Goal: Find specific fact: Find specific fact

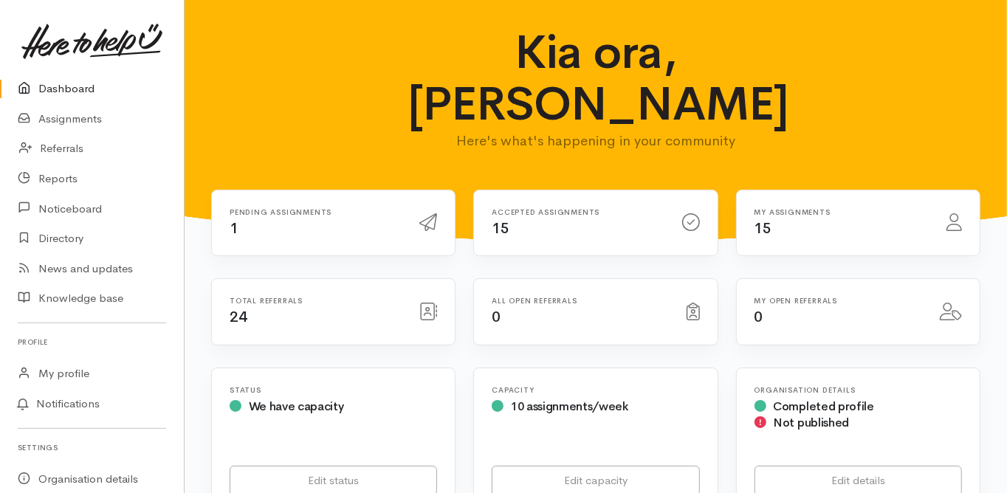
click at [75, 80] on link "Dashboard" at bounding box center [92, 89] width 184 height 30
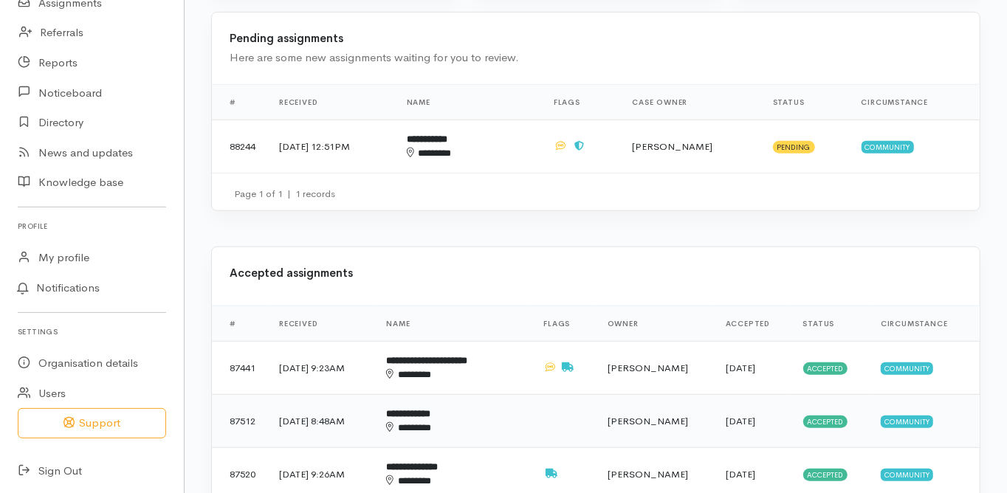
scroll to position [472, 0]
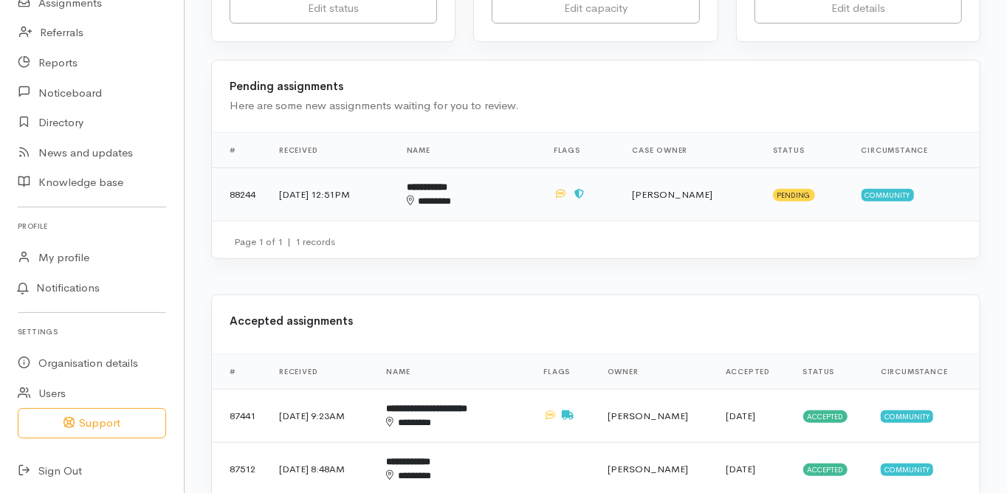
click at [447, 182] on b "**********" at bounding box center [427, 187] width 41 height 10
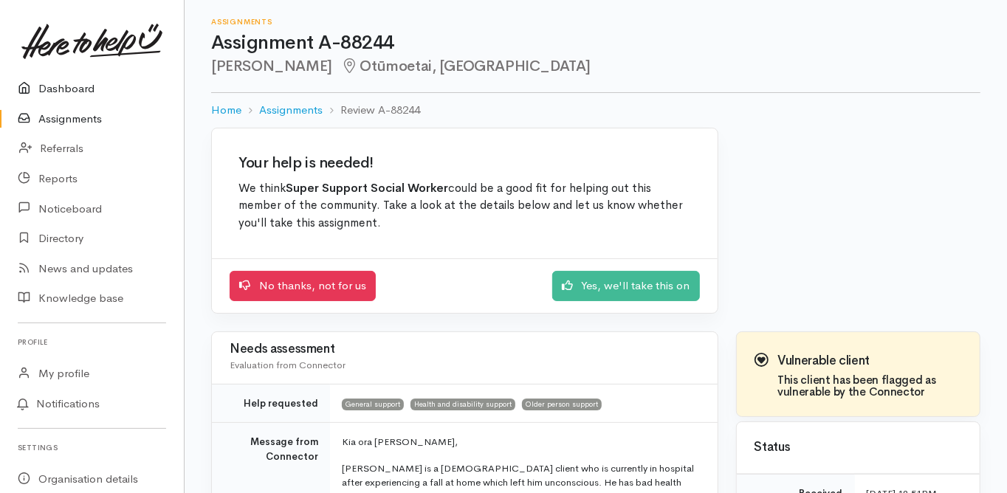
click at [78, 91] on link "Dashboard" at bounding box center [92, 89] width 184 height 30
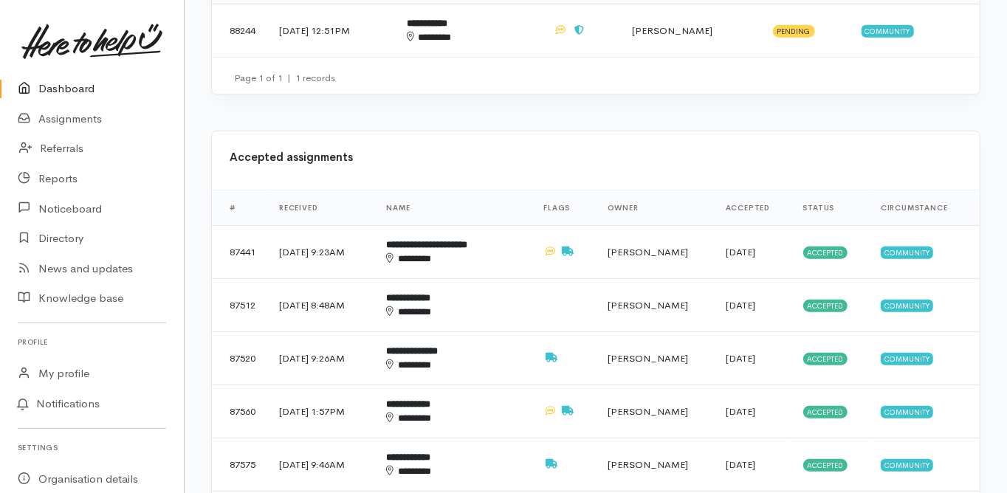
scroll to position [649, 0]
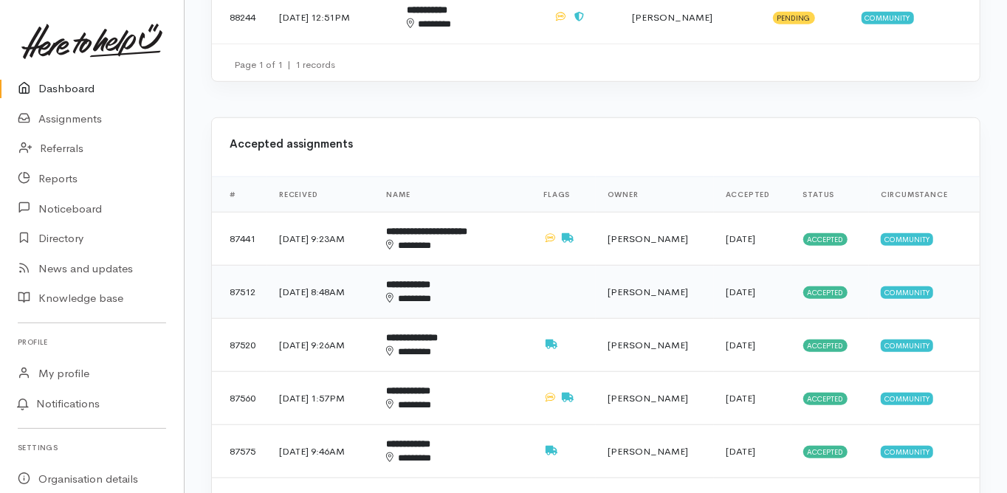
click at [430, 280] on b "**********" at bounding box center [408, 285] width 44 height 10
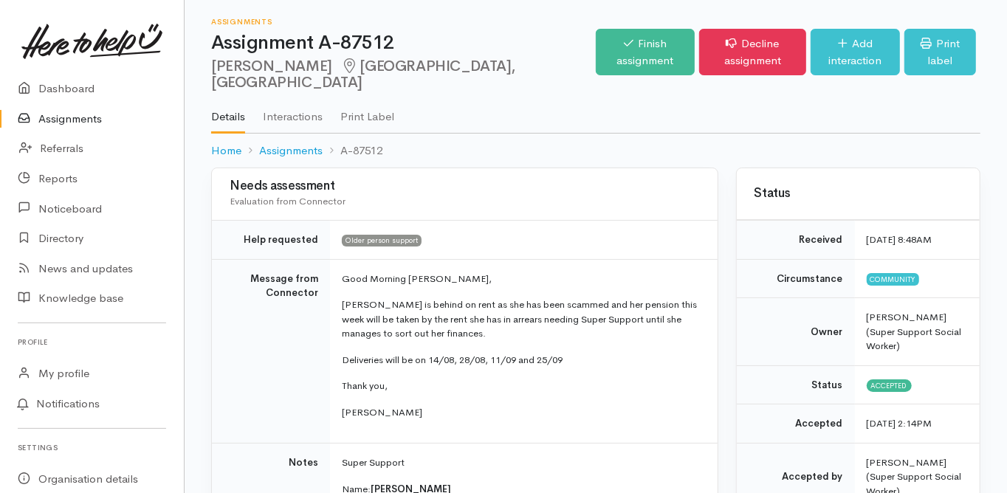
drag, startPoint x: 210, startPoint y: 67, endPoint x: 294, endPoint y: 69, distance: 84.1
click at [294, 69] on div "Assignments Assignment A-87512 Joyce Blythe Tauranga South, Tauranga Options Fi…" at bounding box center [596, 84] width 822 height 168
copy h2 "Joyce Blythe"
click at [251, 303] on td "Message from Connector" at bounding box center [271, 351] width 118 height 185
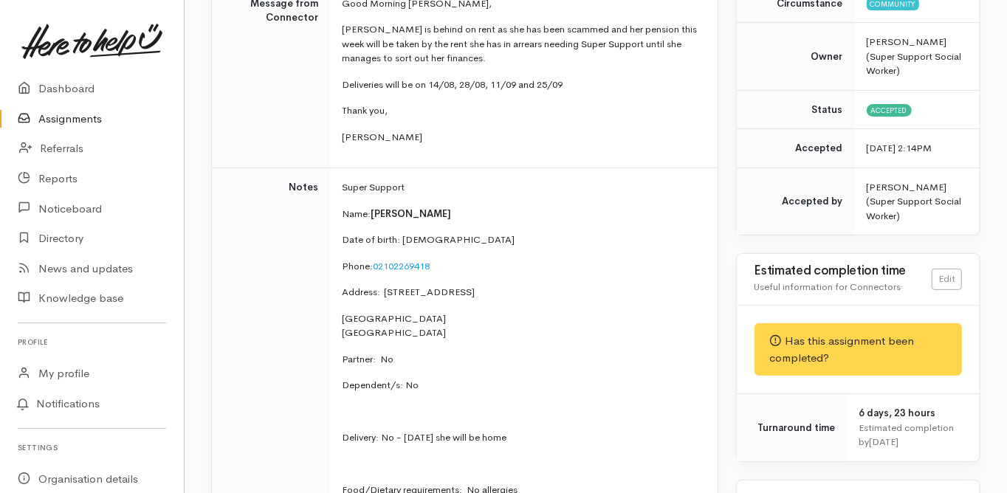
scroll to position [295, 0]
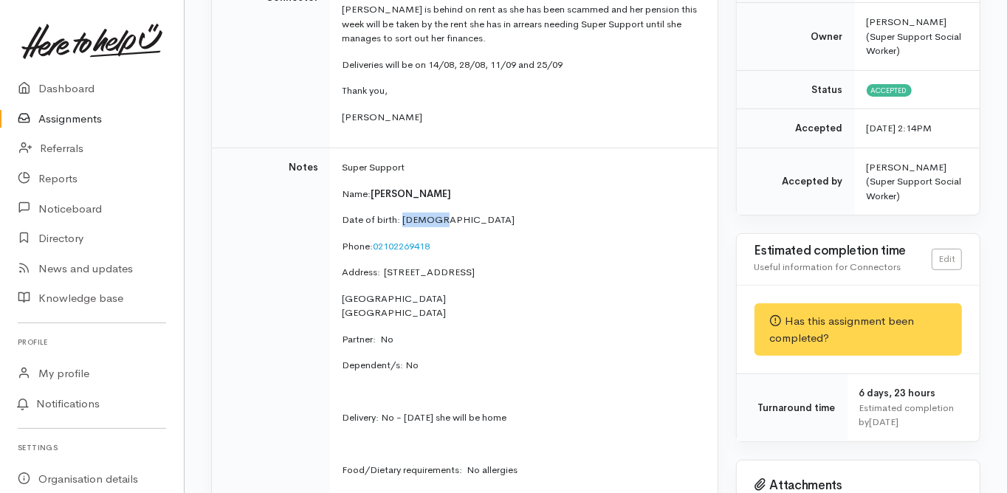
drag, startPoint x: 441, startPoint y: 218, endPoint x: 403, endPoint y: 224, distance: 38.0
click at [403, 224] on p "Date of birth: 24/2/44" at bounding box center [521, 220] width 358 height 15
copy p "24/2/44"
drag, startPoint x: 435, startPoint y: 244, endPoint x: 370, endPoint y: 249, distance: 64.4
click at [370, 249] on p "Phone:  02102269418" at bounding box center [521, 246] width 358 height 15
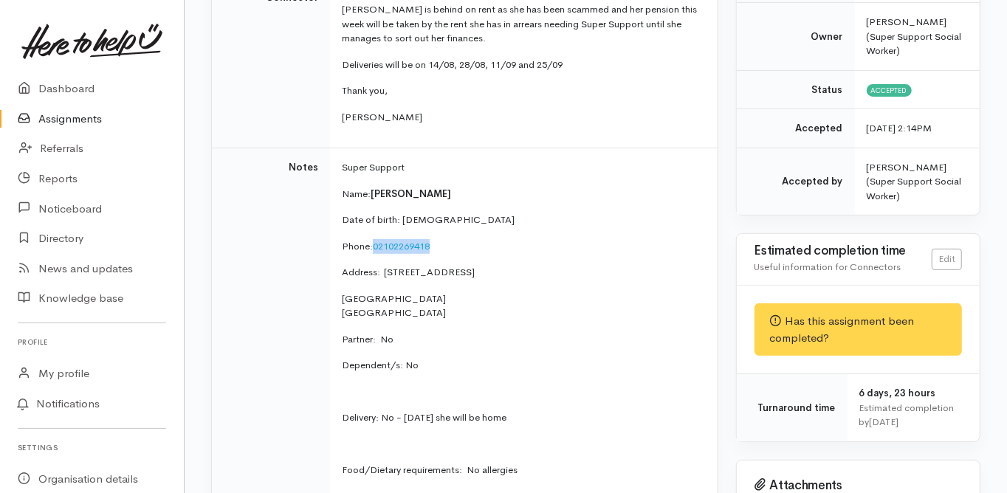
copy p "02102269418"
drag, startPoint x: 486, startPoint y: 269, endPoint x: 384, endPoint y: 272, distance: 102.6
click at [384, 272] on p "Address:  1/362 Devonport Road" at bounding box center [521, 272] width 358 height 15
copy p "1/362 Devonport Road"
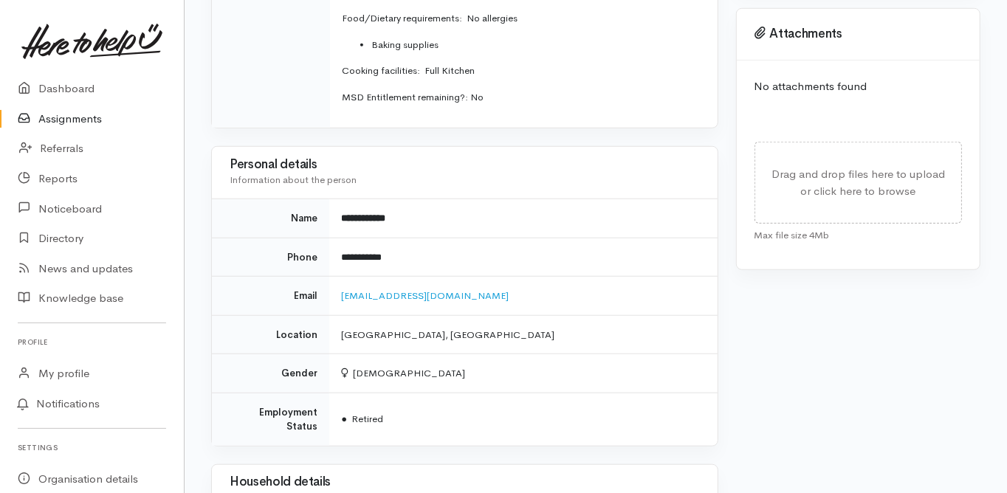
scroll to position [768, 0]
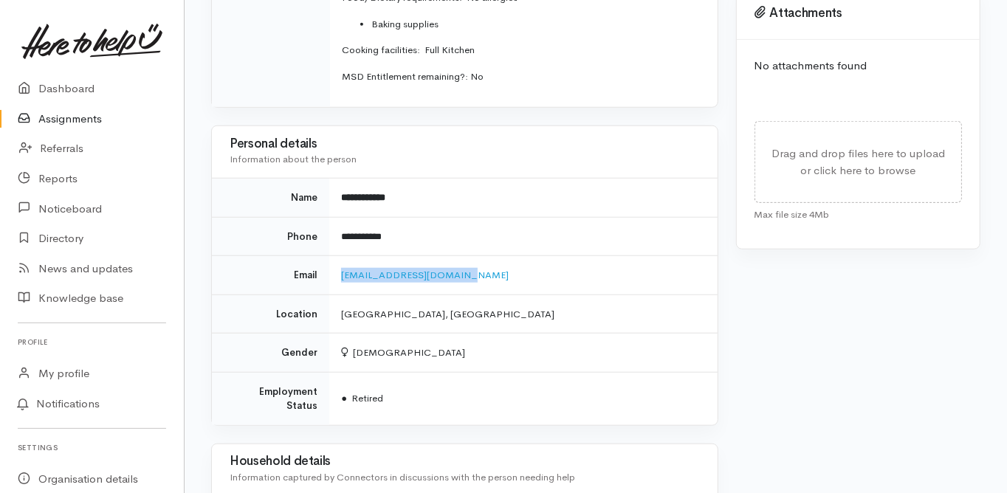
drag, startPoint x: 460, startPoint y: 275, endPoint x: 339, endPoint y: 283, distance: 121.3
click at [339, 283] on td "joyceblythe44@gmail.com" at bounding box center [522, 275] width 387 height 39
copy link "joyceblythe44@gmail.com"
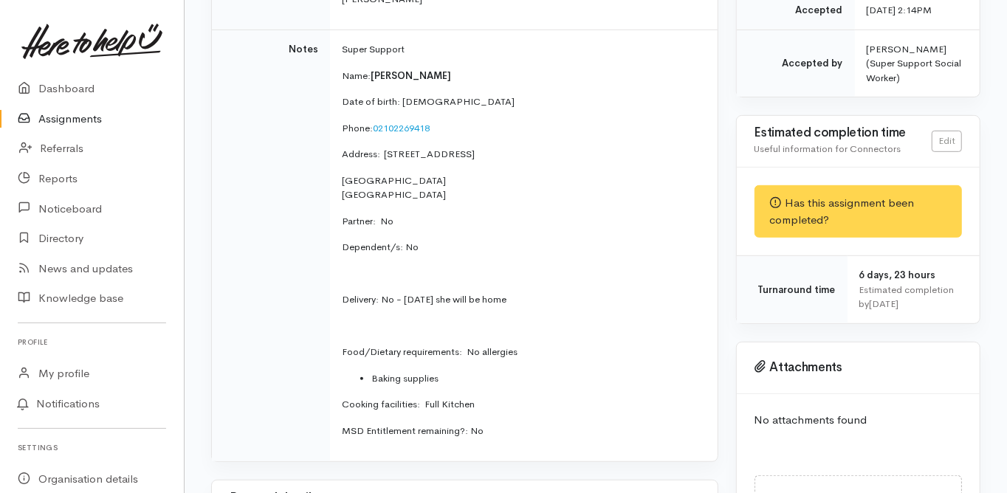
scroll to position [0, 0]
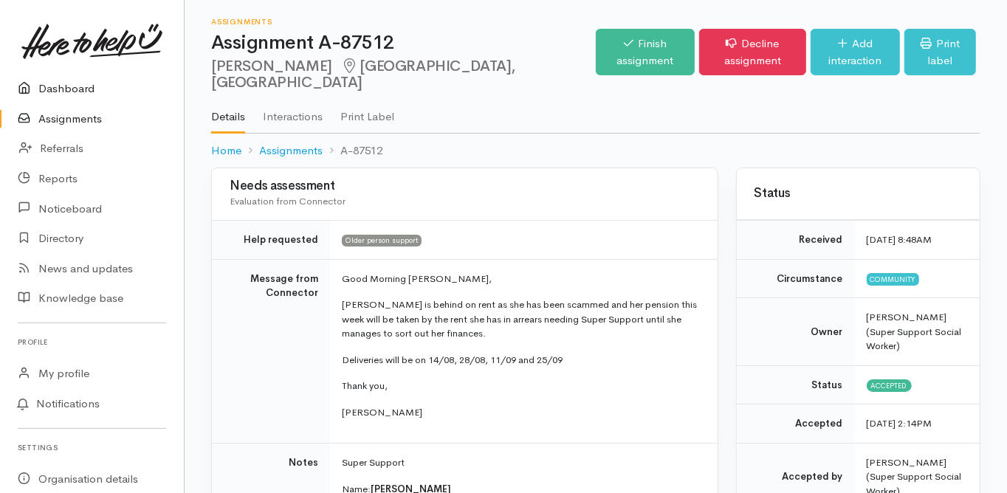
click at [72, 86] on link "Dashboard" at bounding box center [92, 89] width 184 height 30
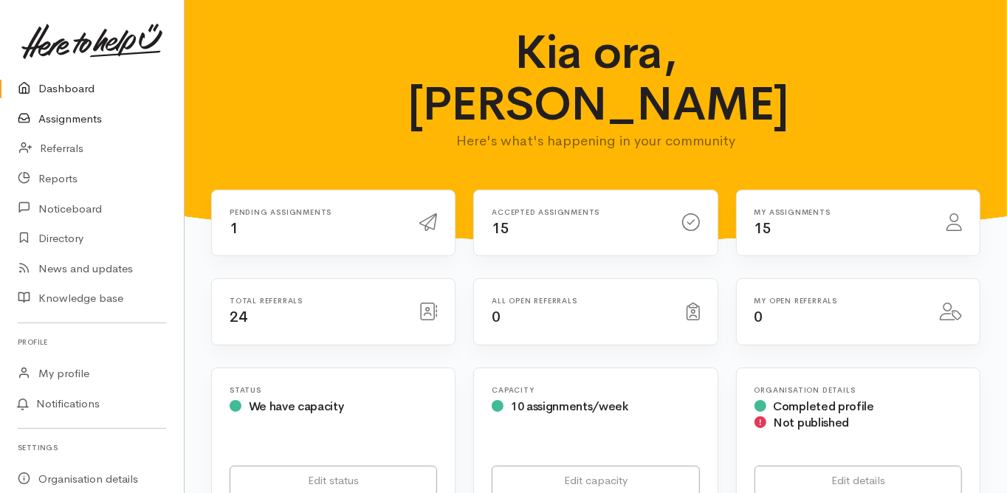
click at [94, 119] on link "Assignments" at bounding box center [92, 119] width 184 height 30
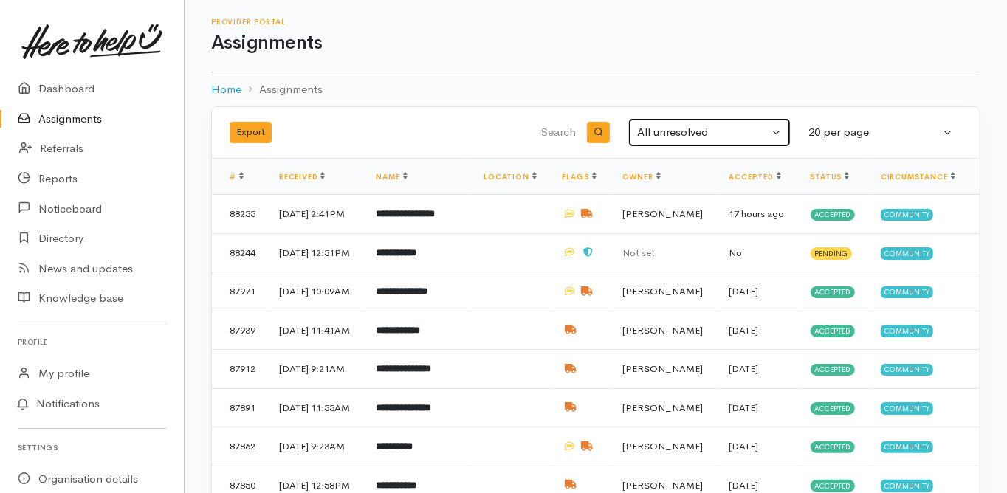
click at [684, 134] on div "All unresolved" at bounding box center [702, 132] width 131 height 17
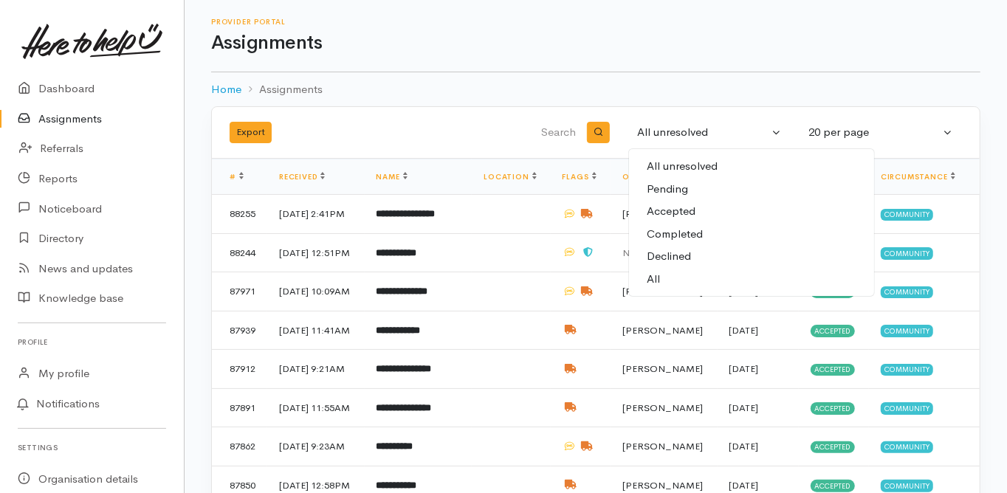
click at [694, 233] on span "Completed" at bounding box center [674, 234] width 56 height 17
select select "Completed"
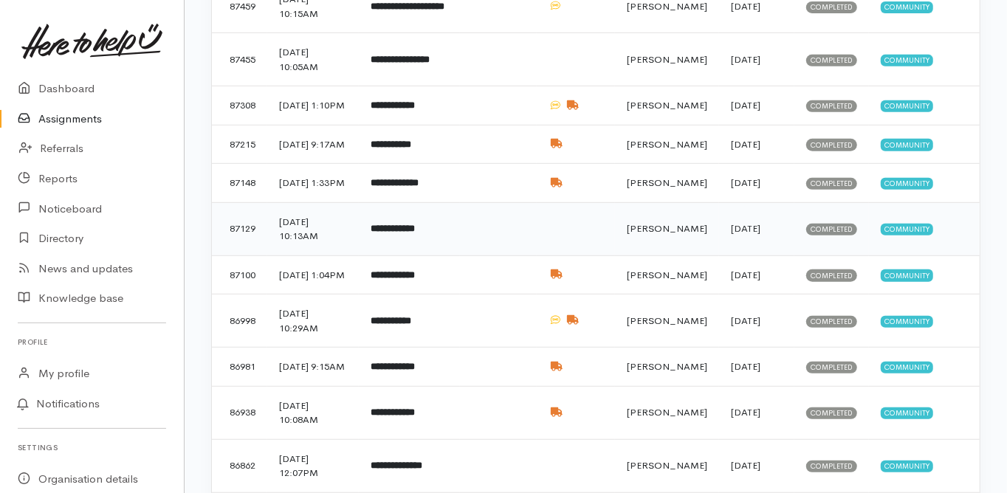
scroll to position [413, 0]
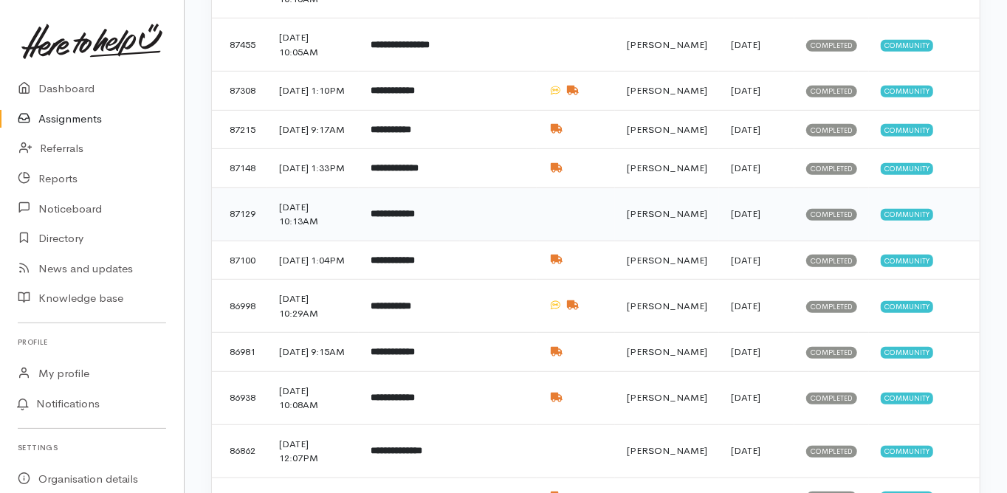
click at [415, 218] on b "**********" at bounding box center [392, 214] width 44 height 10
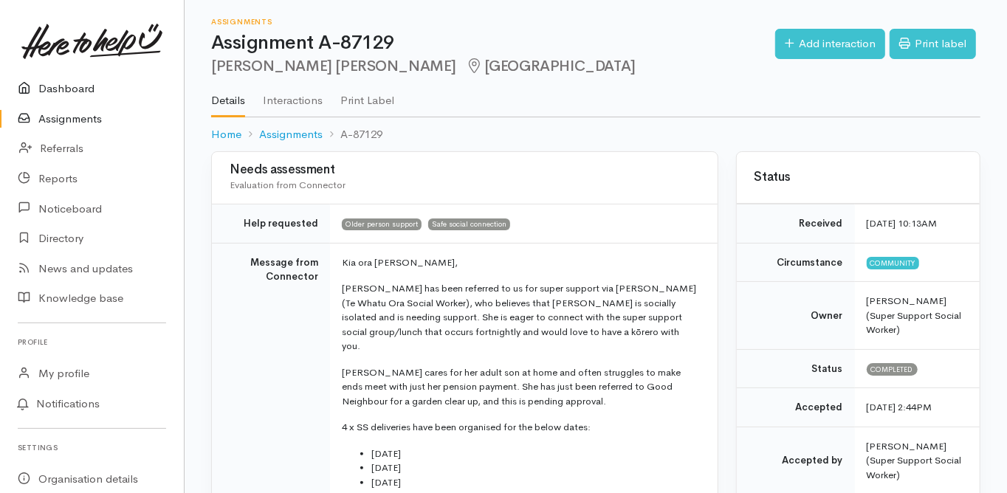
click at [81, 92] on link "Dashboard" at bounding box center [92, 89] width 184 height 30
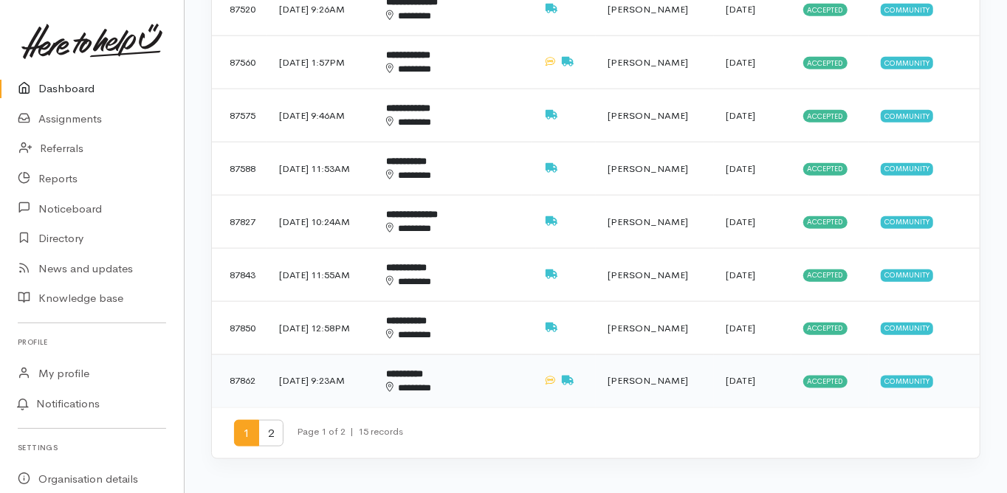
scroll to position [1063, 0]
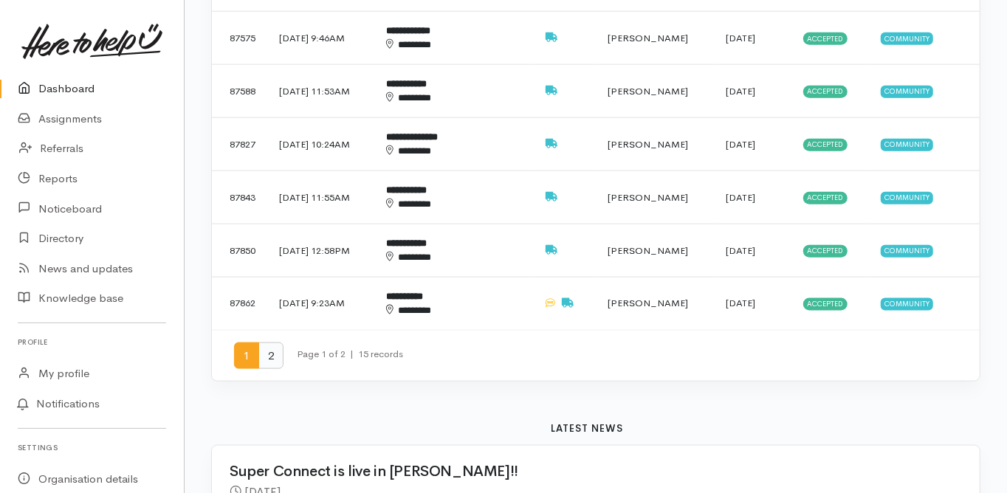
click at [266, 342] on span "2" at bounding box center [270, 355] width 25 height 27
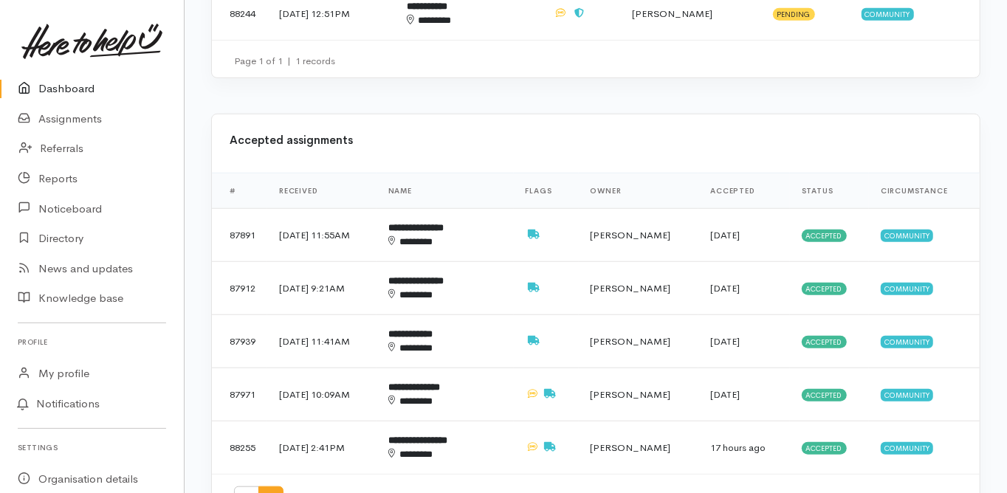
scroll to position [649, 0]
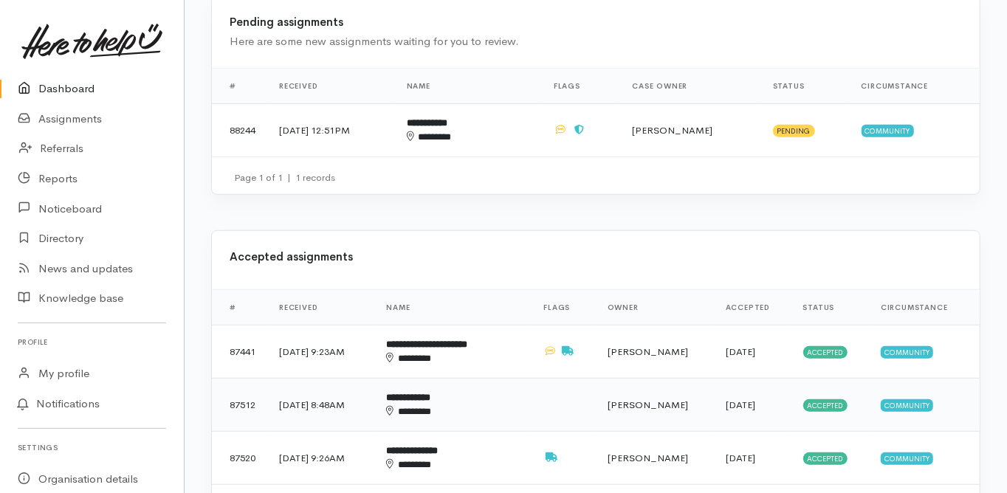
scroll to position [531, 0]
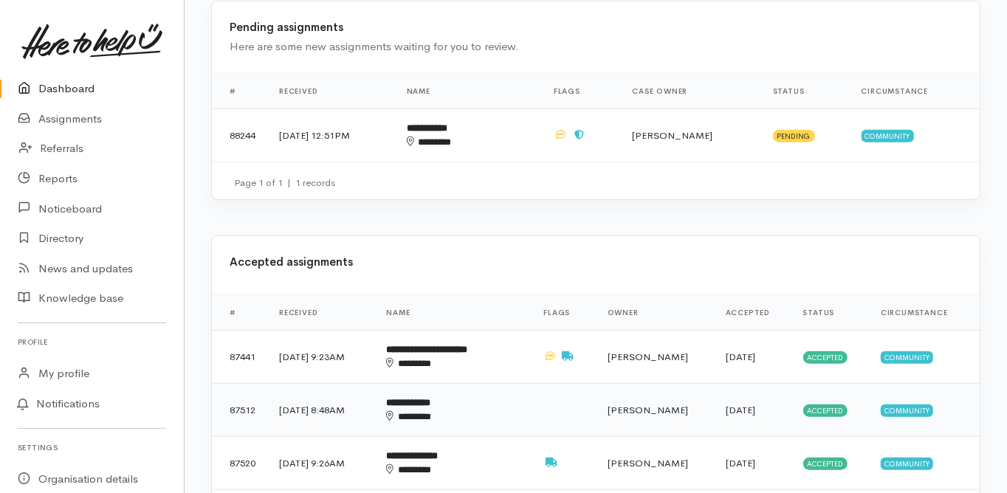
click at [430, 398] on b "**********" at bounding box center [408, 403] width 44 height 10
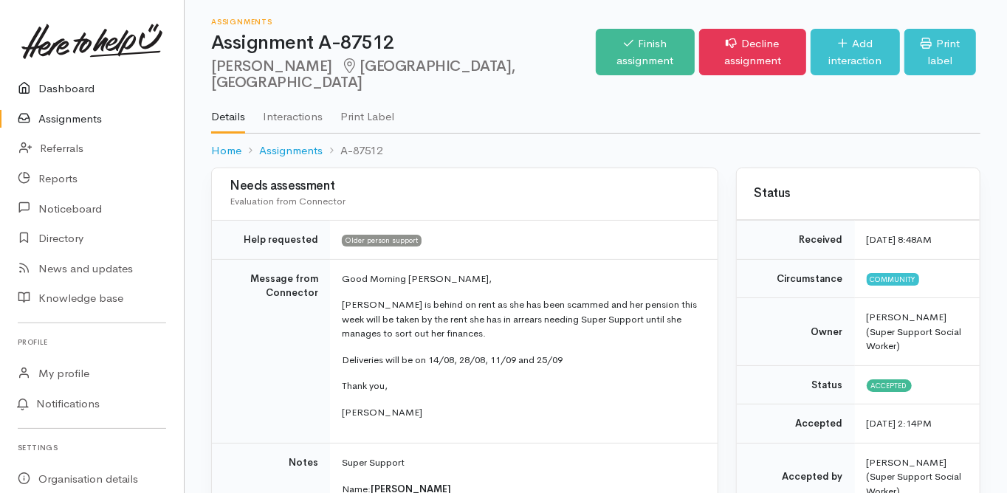
click at [77, 93] on link "Dashboard" at bounding box center [92, 89] width 184 height 30
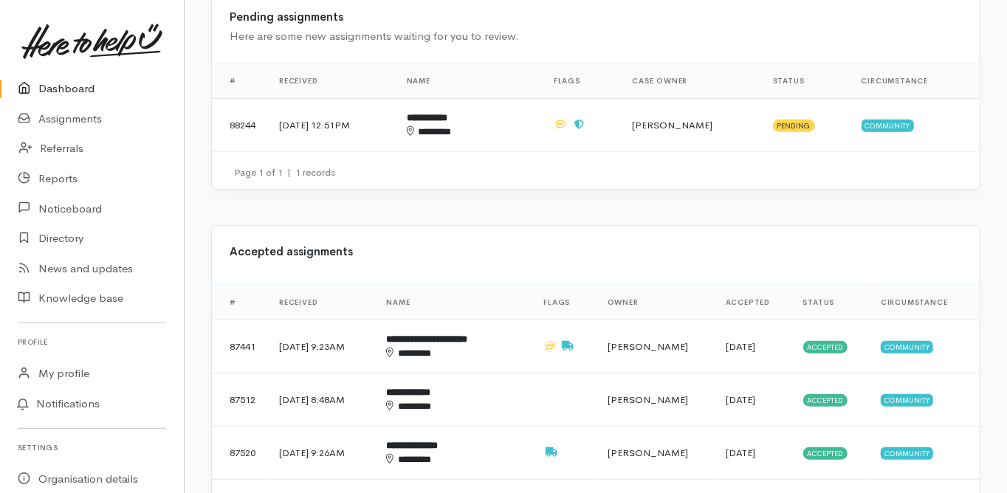
scroll to position [649, 0]
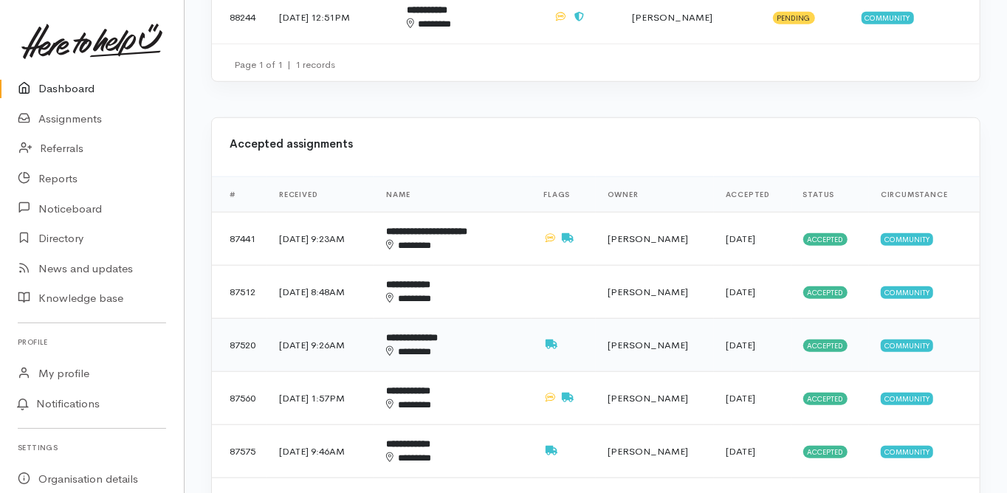
click at [437, 333] on b "**********" at bounding box center [412, 338] width 52 height 10
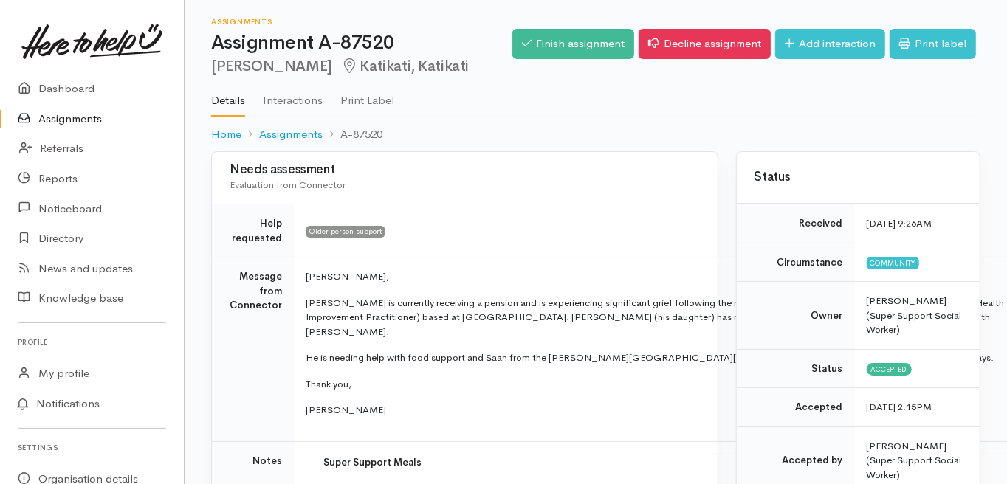
drag, startPoint x: 210, startPoint y: 67, endPoint x: 303, endPoint y: 73, distance: 92.4
click at [303, 73] on h2 "[PERSON_NAME], Katikati" at bounding box center [361, 66] width 301 height 17
copy h2 "[PERSON_NAME]"
click at [260, 365] on td "Message from Connector" at bounding box center [253, 350] width 82 height 185
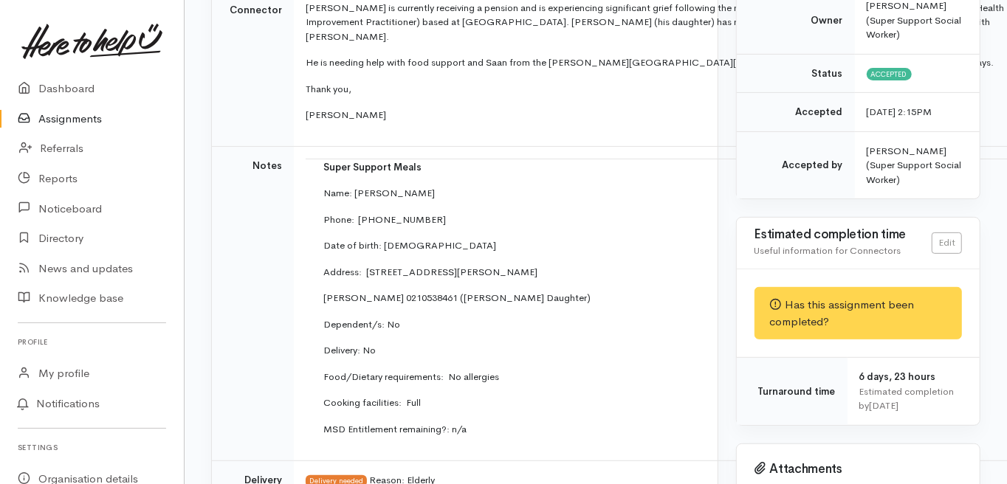
scroll to position [295, 0]
drag, startPoint x: 407, startPoint y: 201, endPoint x: 350, endPoint y: 205, distance: 56.9
click at [350, 213] on p "Phone:  [PHONE_NUMBER]" at bounding box center [662, 220] width 679 height 15
copy p "0277119985"
drag, startPoint x: 435, startPoint y: 230, endPoint x: 379, endPoint y: 236, distance: 55.7
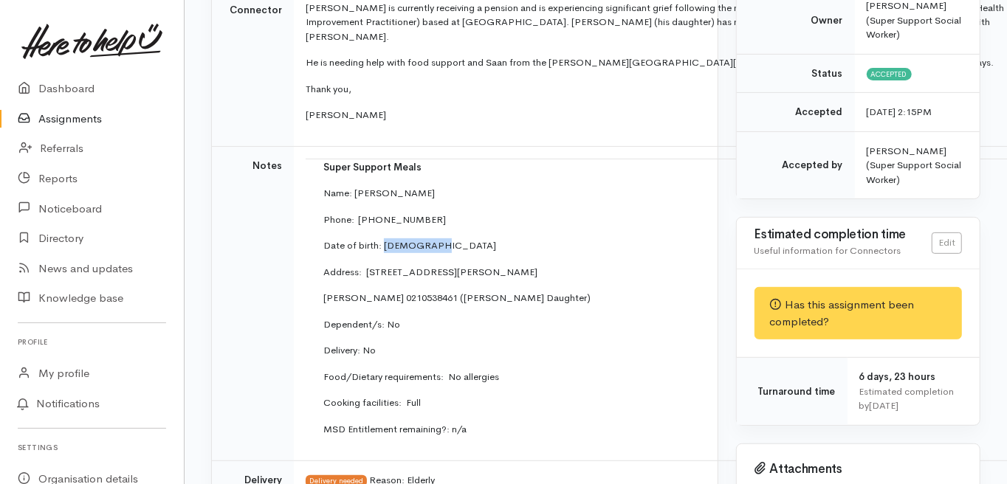
click at [379, 236] on td "Super Support Meals Name: [PERSON_NAME] Phone:  [PHONE_NUMBER] Date of birth: […" at bounding box center [663, 304] width 714 height 290
copy p "[DATE]"
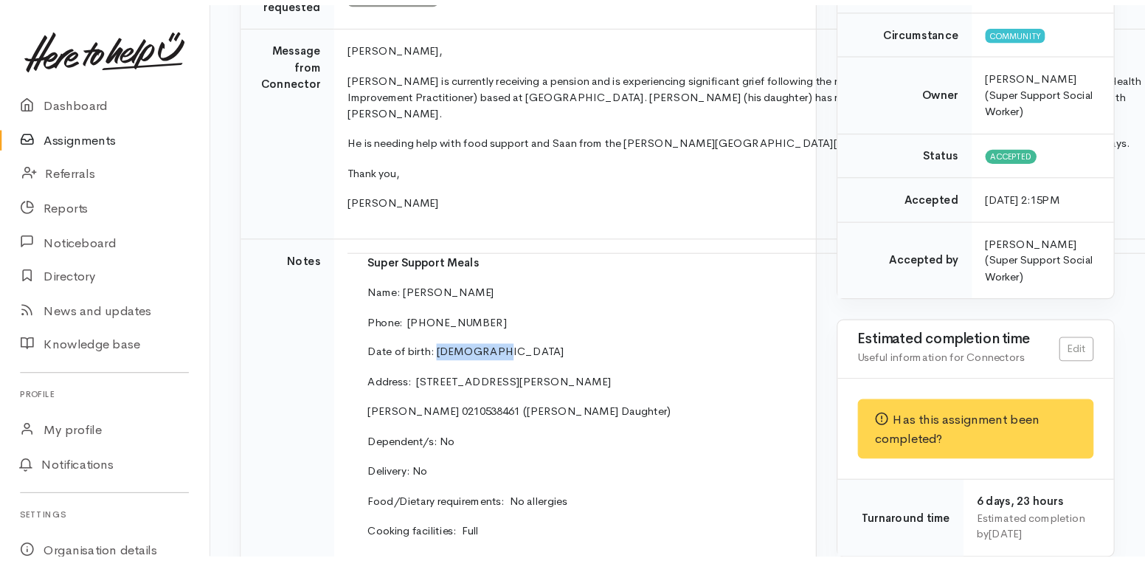
scroll to position [236, 0]
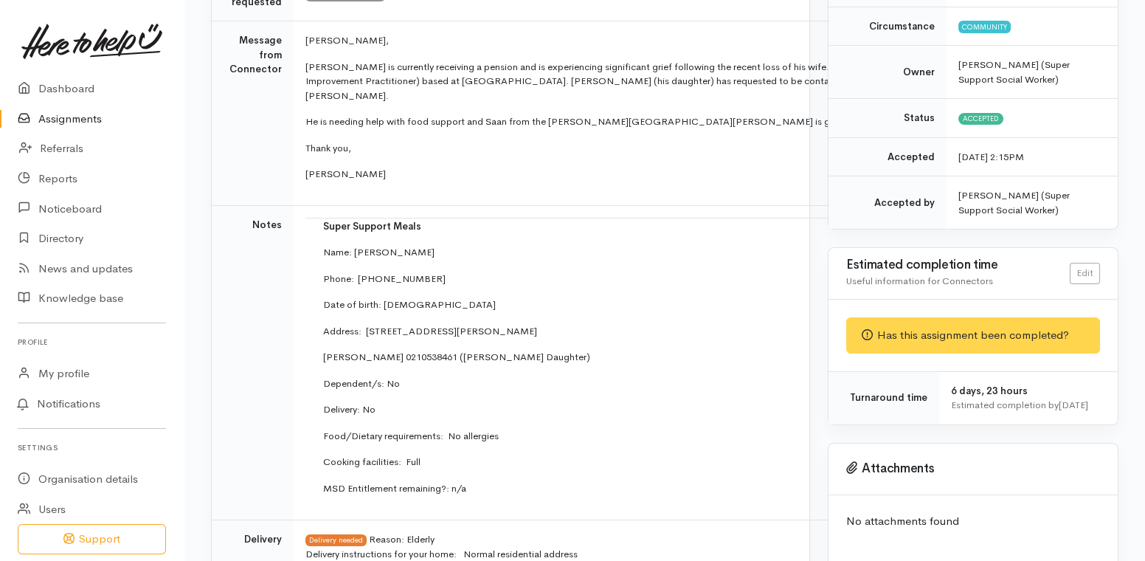
drag, startPoint x: 361, startPoint y: 317, endPoint x: 410, endPoint y: 317, distance: 49.4
click at [433, 324] on p "Address: [STREET_ADDRESS][PERSON_NAME]" at bounding box center [662, 331] width 679 height 15
drag, startPoint x: 361, startPoint y: 309, endPoint x: 411, endPoint y: 313, distance: 50.3
click at [411, 324] on p "Address: [STREET_ADDRESS][PERSON_NAME]" at bounding box center [662, 331] width 679 height 15
click at [347, 324] on p "Address: [STREET_ADDRESS][PERSON_NAME]" at bounding box center [662, 331] width 679 height 15
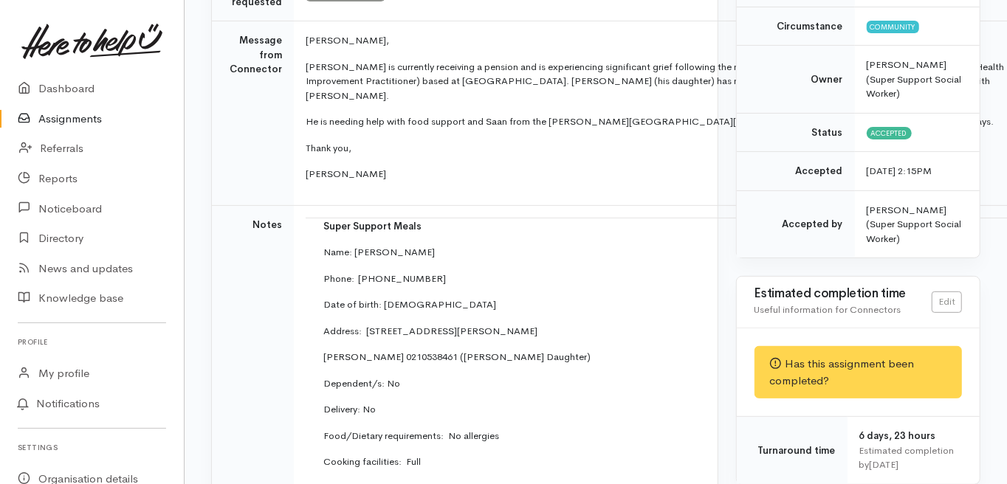
click at [341, 402] on p "Delivery: No" at bounding box center [662, 409] width 679 height 15
drag, startPoint x: 361, startPoint y: 313, endPoint x: 459, endPoint y: 316, distance: 98.2
click at [459, 324] on p "Address: [STREET_ADDRESS][PERSON_NAME]" at bounding box center [662, 331] width 679 height 15
copy p "[STREET_ADDRESS][PERSON_NAME]"
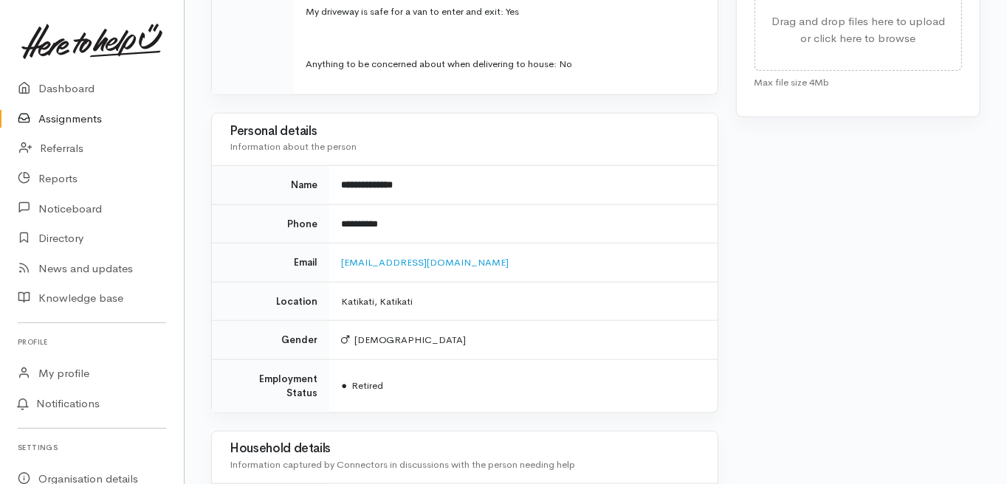
scroll to position [886, 0]
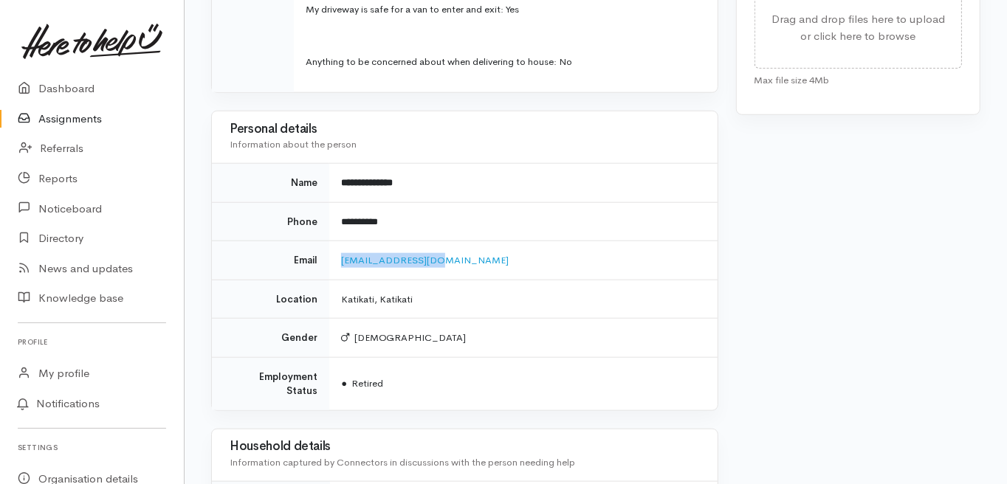
drag, startPoint x: 442, startPoint y: 240, endPoint x: 357, endPoint y: 241, distance: 84.9
click at [332, 254] on td "[EMAIL_ADDRESS][DOMAIN_NAME]" at bounding box center [522, 260] width 387 height 39
copy link "[EMAIL_ADDRESS][DOMAIN_NAME]"
click at [227, 335] on td "Gender" at bounding box center [270, 338] width 117 height 39
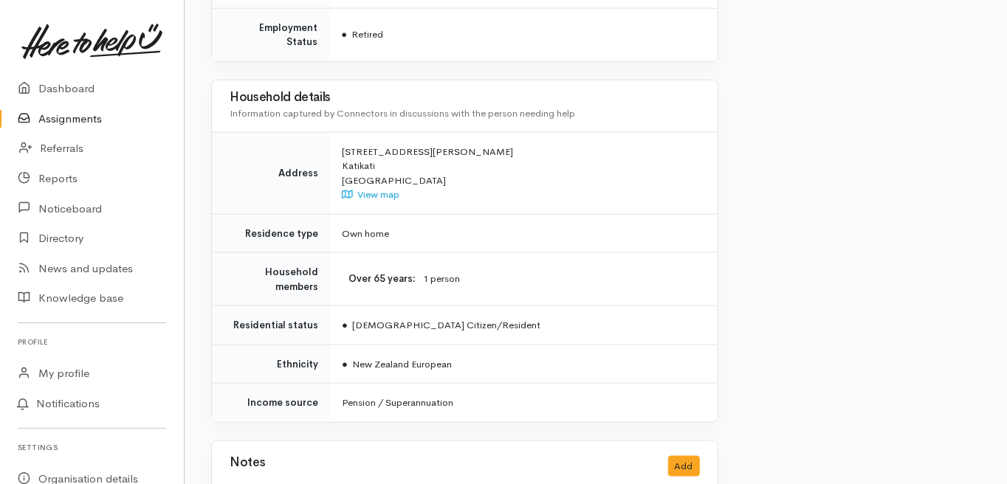
scroll to position [1240, 0]
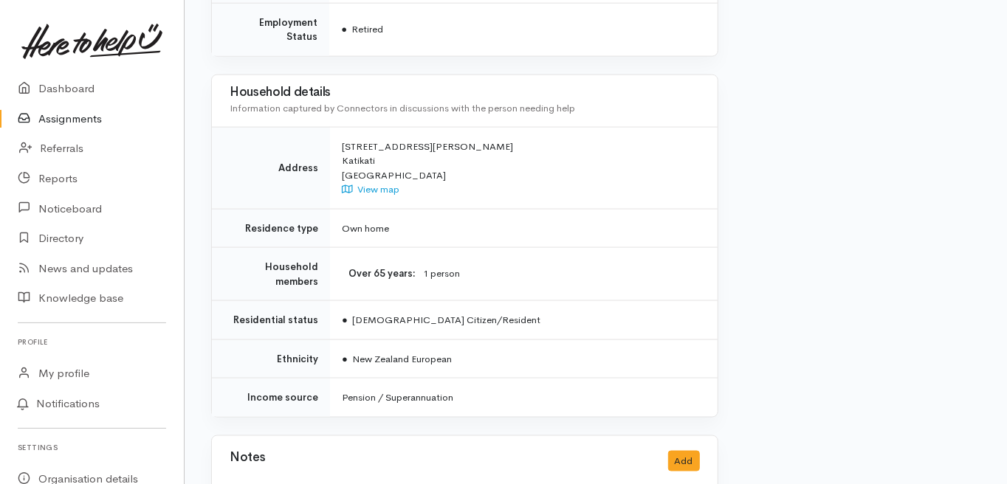
click at [214, 248] on td "Household members" at bounding box center [271, 274] width 118 height 53
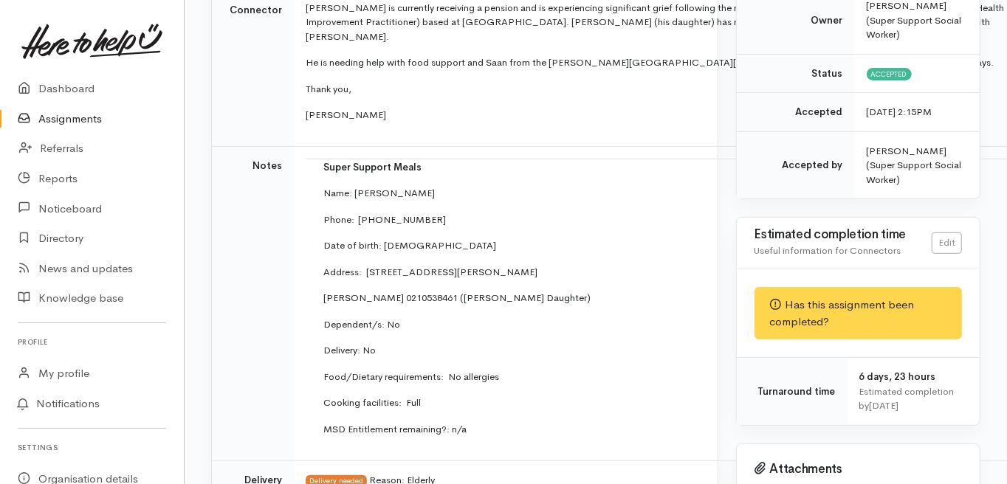
scroll to position [0, 0]
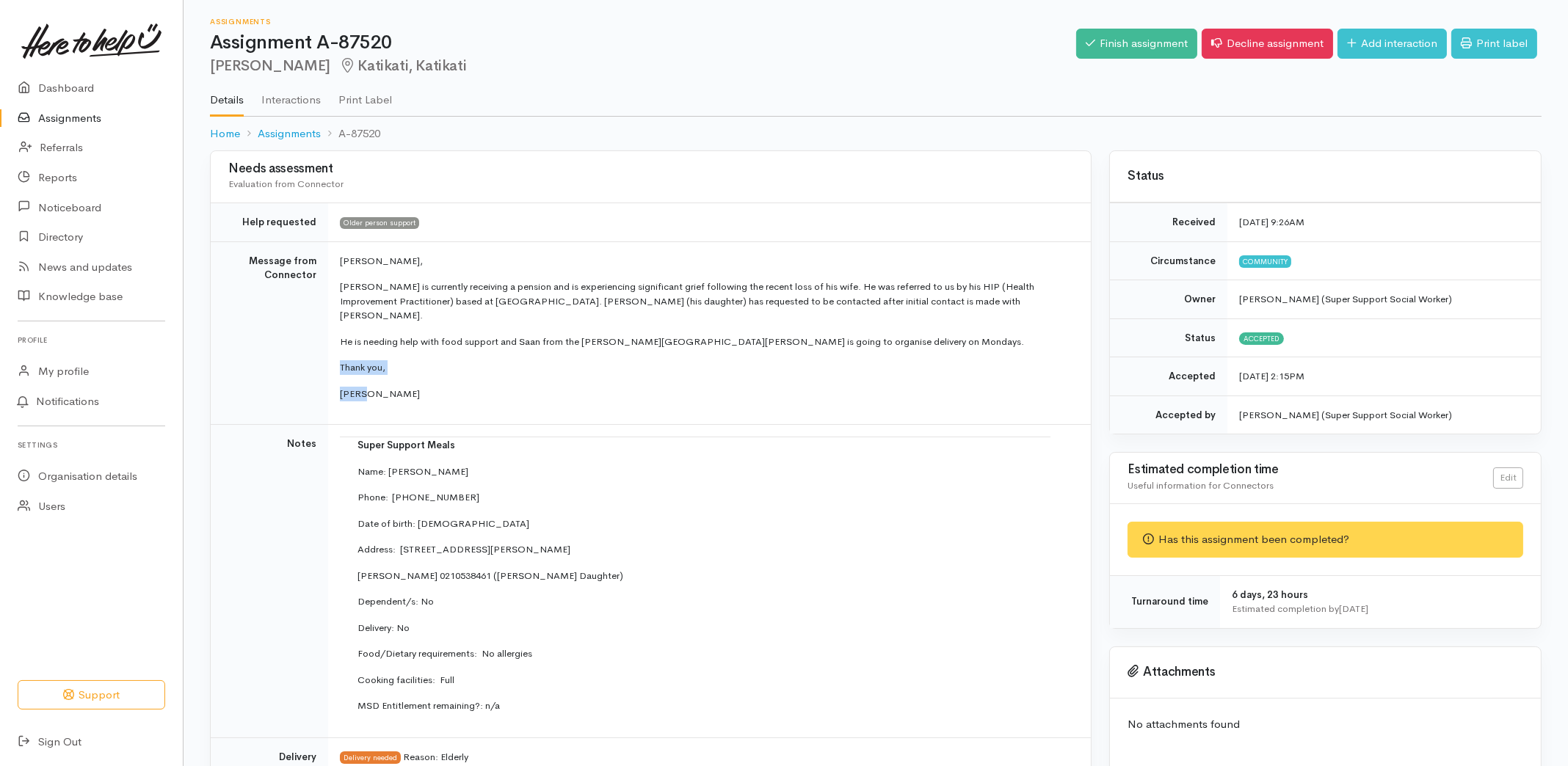
drag, startPoint x: 368, startPoint y: 379, endPoint x: 330, endPoint y: 357, distance: 43.9
click at [330, 357] on td "[PERSON_NAME], [PERSON_NAME] is currently receiving a pension and is experienci…" at bounding box center [709, 333] width 763 height 184
click at [387, 386] on td "[PERSON_NAME], [PERSON_NAME] is currently receiving a pension and is experienci…" at bounding box center [709, 333] width 763 height 184
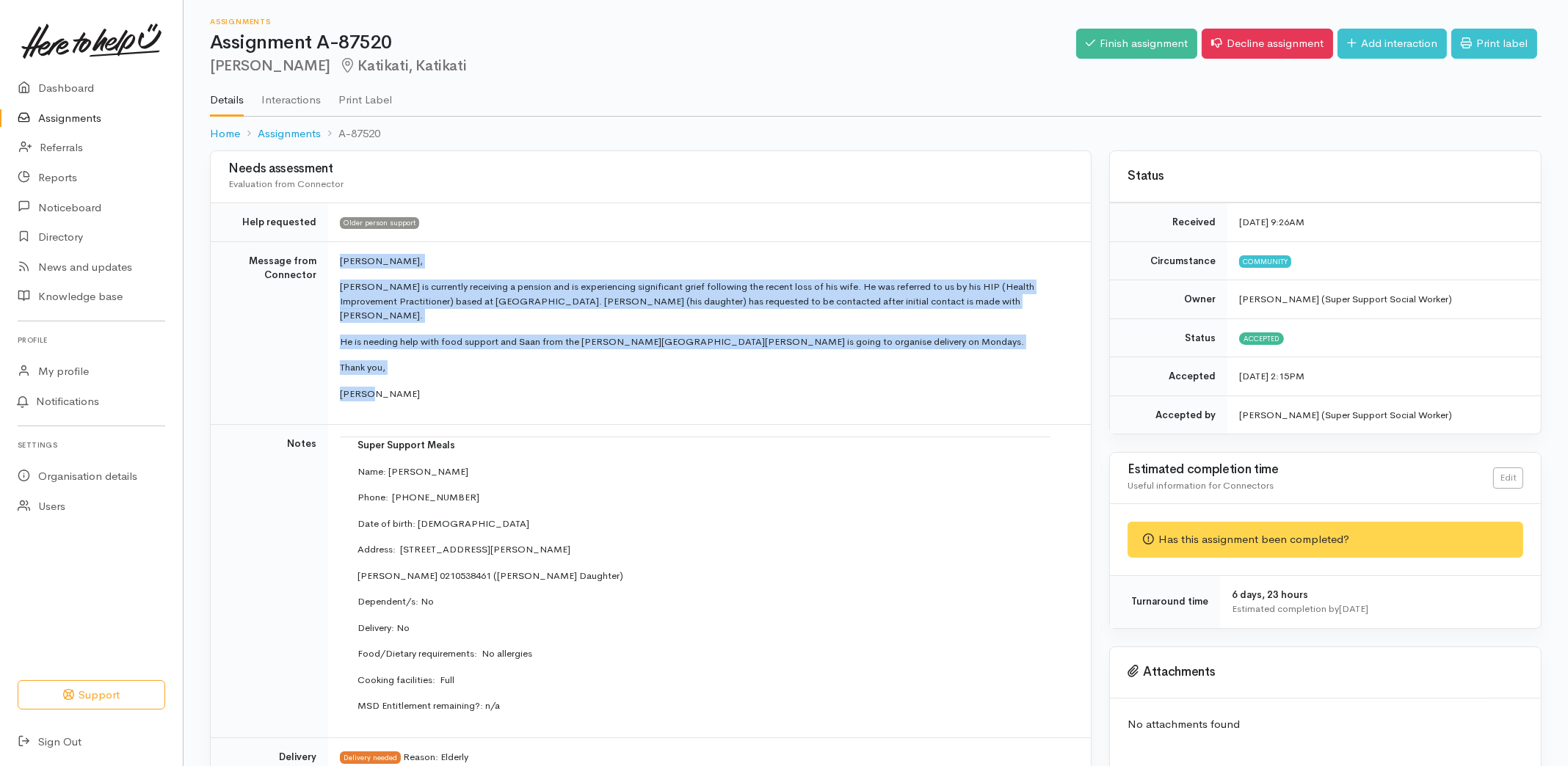
drag, startPoint x: 377, startPoint y: 374, endPoint x: 332, endPoint y: 258, distance: 124.4
click at [332, 258] on td "[PERSON_NAME], [PERSON_NAME] is currently receiving a pension and is experienci…" at bounding box center [709, 333] width 763 height 184
copy td "[PERSON_NAME], [PERSON_NAME] is currently receiving a pension and is experienci…"
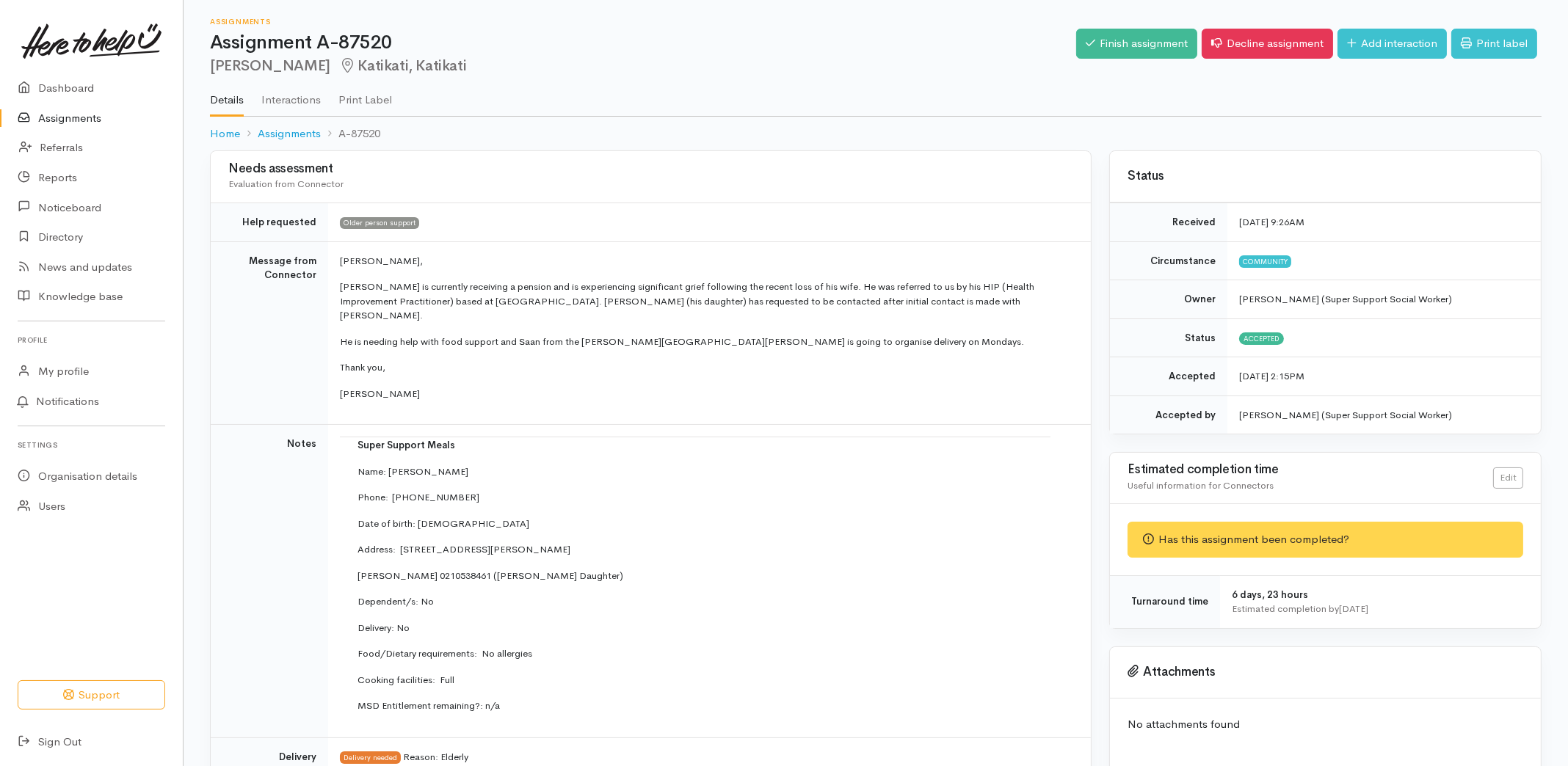
click at [292, 336] on td "Message from Connector" at bounding box center [270, 333] width 117 height 184
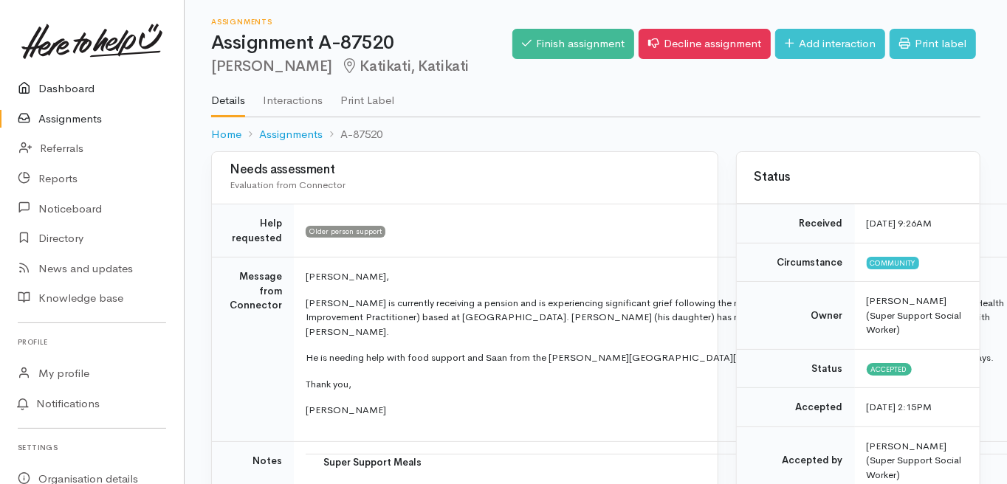
click at [83, 93] on link "Dashboard" at bounding box center [92, 89] width 184 height 30
